Goal: Task Accomplishment & Management: Manage account settings

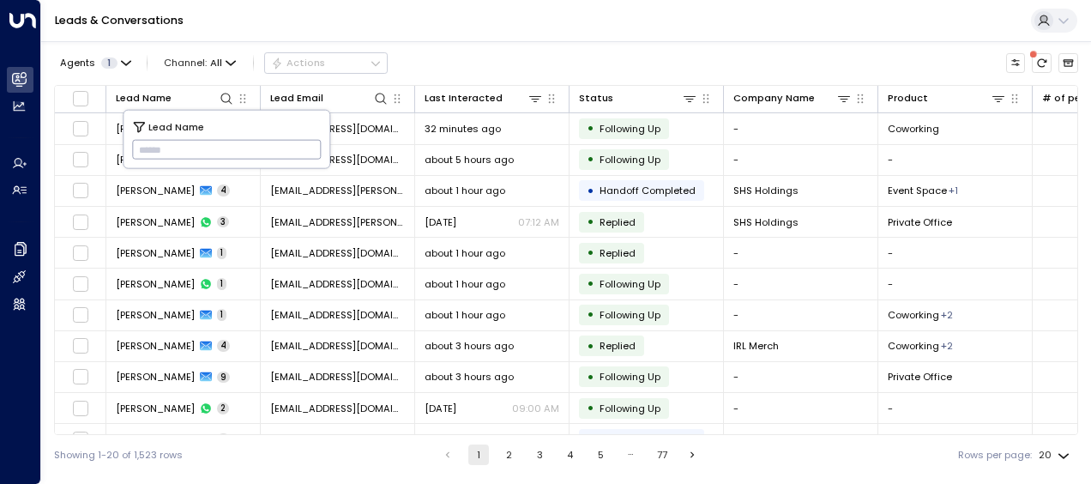
type input "**********"
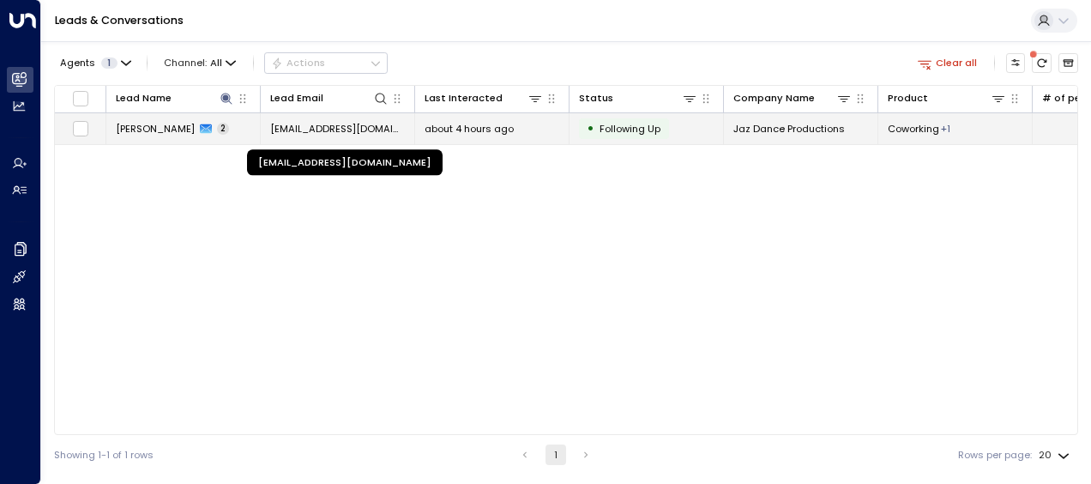
click at [365, 130] on span "[EMAIL_ADDRESS][DOMAIN_NAME]" at bounding box center [337, 129] width 135 height 14
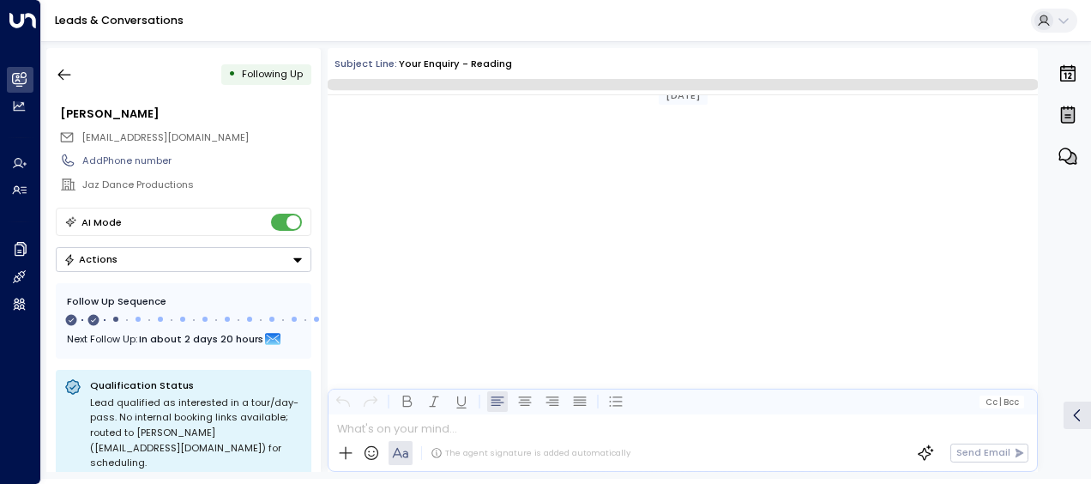
scroll to position [1038, 0]
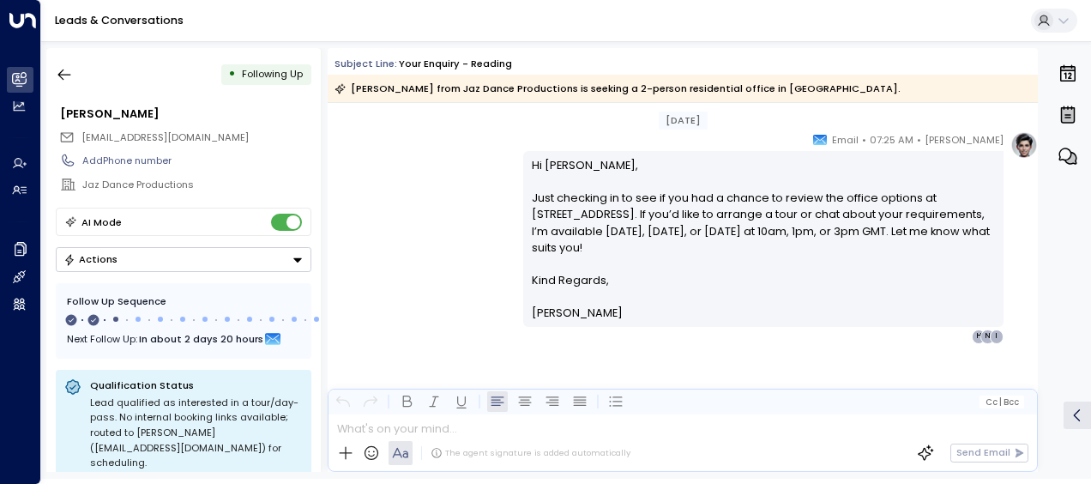
click at [456, 172] on div "[PERSON_NAME] • 07:25 AM • Email Hi [PERSON_NAME], Just checking in to see if y…" at bounding box center [683, 237] width 710 height 212
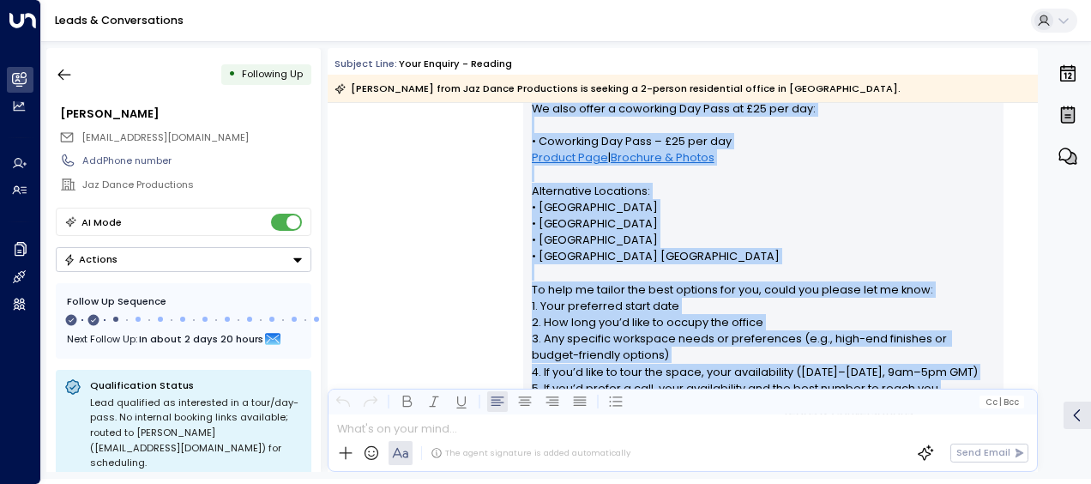
scroll to position [811, 0]
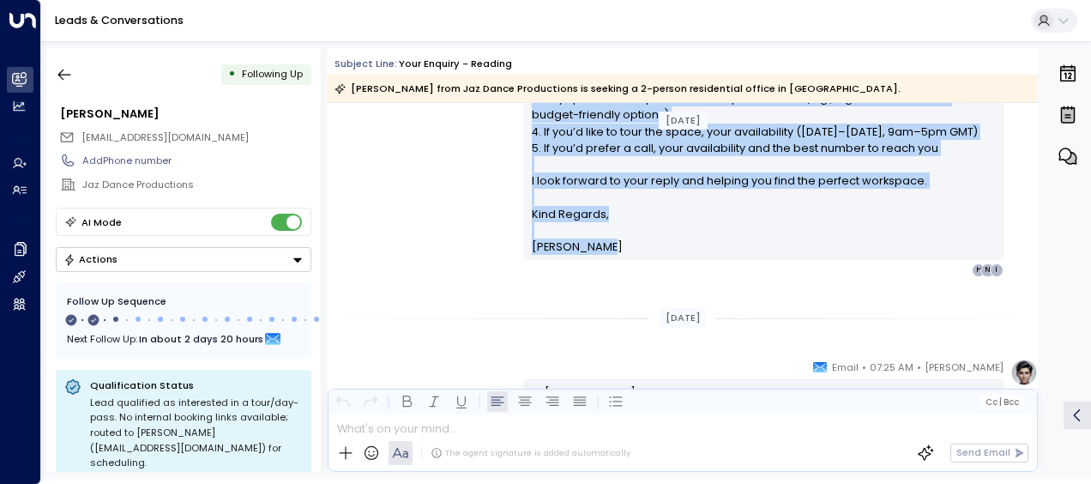
drag, startPoint x: 528, startPoint y: 142, endPoint x: 631, endPoint y: 247, distance: 147.4
drag, startPoint x: 631, startPoint y: 247, endPoint x: 572, endPoint y: 162, distance: 103.0
copy div "Lo Ipsumdo, Sitam con adi elit seddoeiu te inc Utlabor etdolorem al Enimad Mini…"
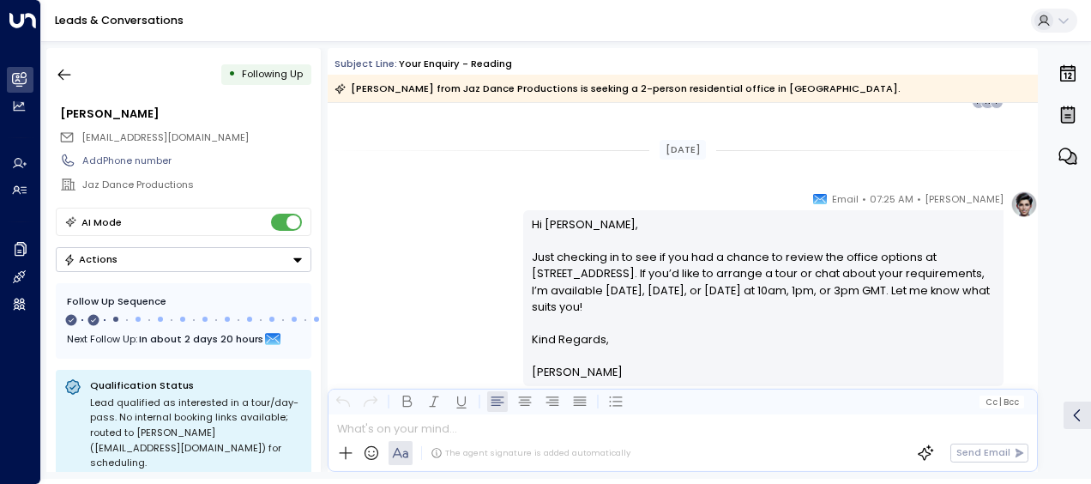
scroll to position [982, 0]
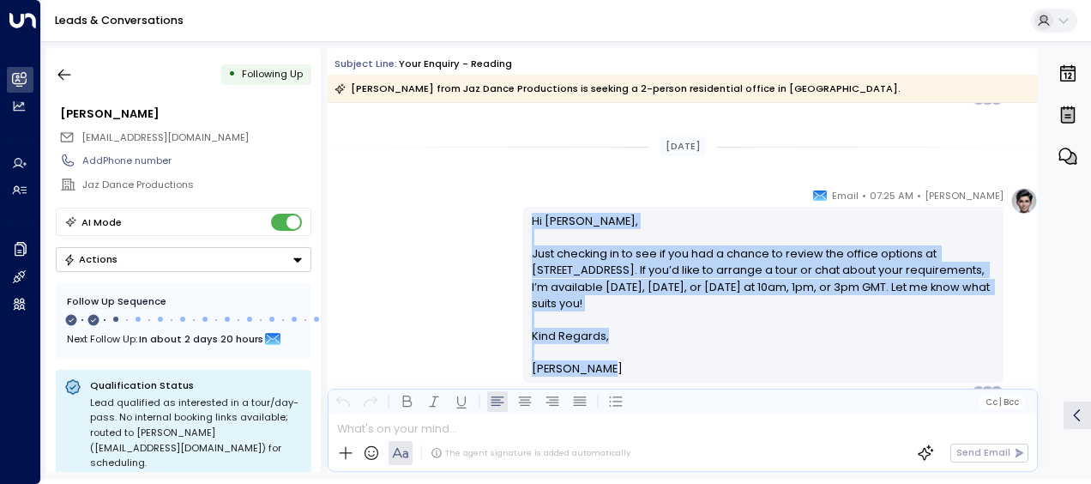
drag, startPoint x: 529, startPoint y: 217, endPoint x: 614, endPoint y: 365, distance: 171.0
click at [614, 365] on div "Hi [PERSON_NAME], Just checking in to see if you had a chance to review the off…" at bounding box center [764, 295] width 464 height 165
drag, startPoint x: 549, startPoint y: 333, endPoint x: 549, endPoint y: 266, distance: 66.9
copy div "Hi [PERSON_NAME], Just checking in to see if you had a chance to review the off…"
